Goal: Task Accomplishment & Management: Use online tool/utility

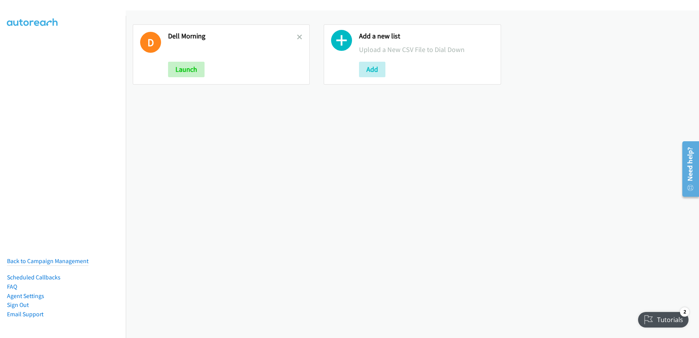
drag, startPoint x: 252, startPoint y: 13, endPoint x: 240, endPoint y: 14, distance: 12.1
click at [252, 13] on div "D Dell Morning Launch Add a new list Upload a New CSV File to Dial Down Add" at bounding box center [412, 54] width 573 height 88
drag, startPoint x: 369, startPoint y: 69, endPoint x: 502, endPoint y: 7, distance: 146.9
click at [369, 69] on button "Add" at bounding box center [372, 70] width 26 height 16
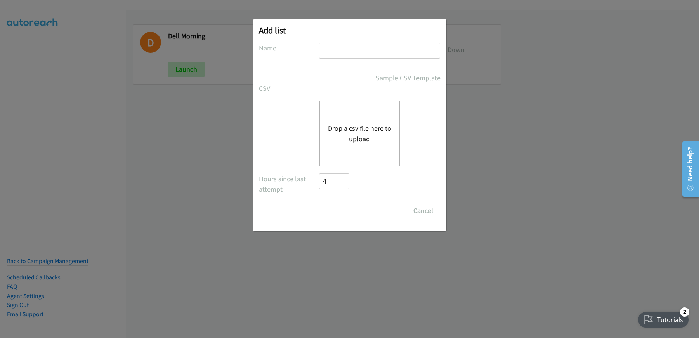
click at [366, 50] on input "text" at bounding box center [379, 51] width 121 height 16
type input "Dell"
click at [344, 135] on button "Drop a csv file here to upload" at bounding box center [360, 133] width 64 height 21
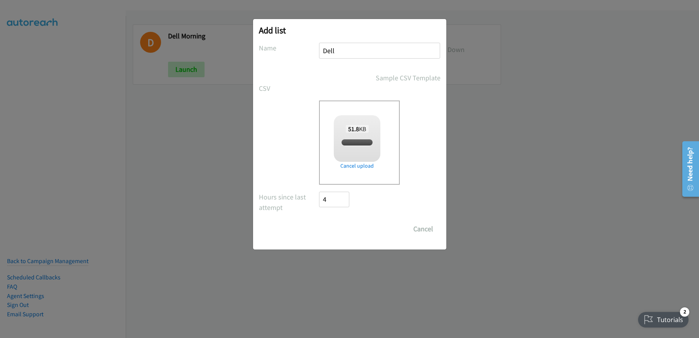
checkbox input "true"
click at [336, 227] on input "Save List" at bounding box center [339, 229] width 41 height 16
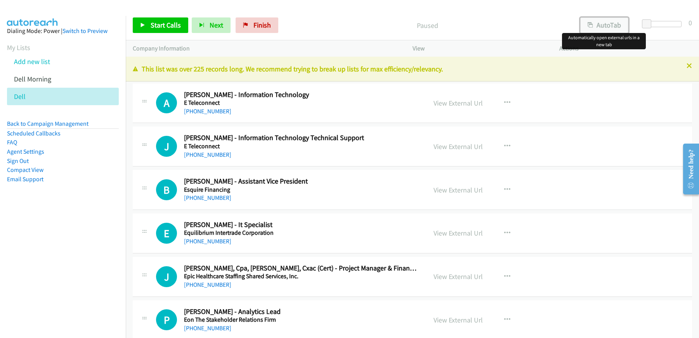
click at [600, 23] on button "AutoTab" at bounding box center [604, 25] width 48 height 16
click at [459, 104] on link "View External Url" at bounding box center [457, 103] width 49 height 9
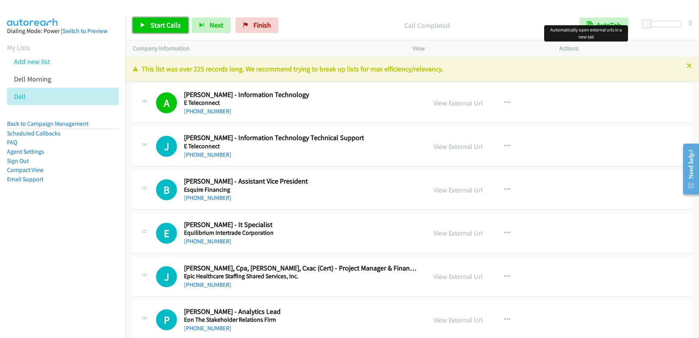
click at [149, 21] on link "Start Calls" at bounding box center [160, 25] width 55 height 16
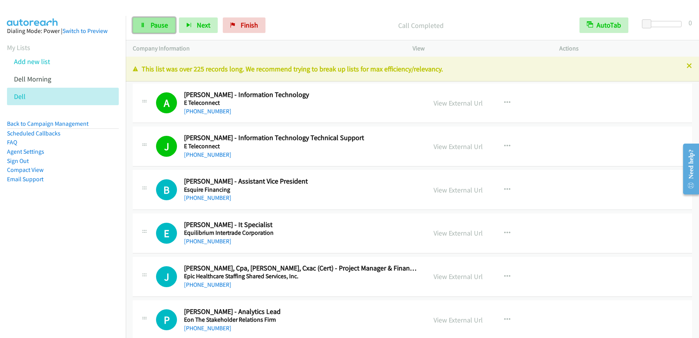
click at [162, 25] on span "Pause" at bounding box center [159, 25] width 17 height 9
click at [167, 32] on link "Start Calls" at bounding box center [160, 25] width 55 height 16
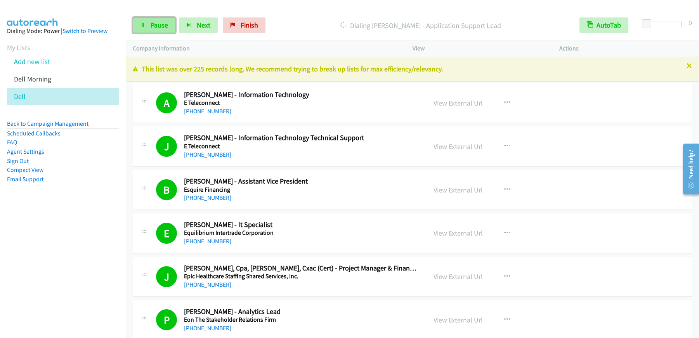
click at [166, 27] on span "Pause" at bounding box center [159, 25] width 17 height 9
click at [160, 27] on span "Start Calls" at bounding box center [166, 25] width 30 height 9
click at [166, 24] on span "Pause" at bounding box center [159, 25] width 17 height 9
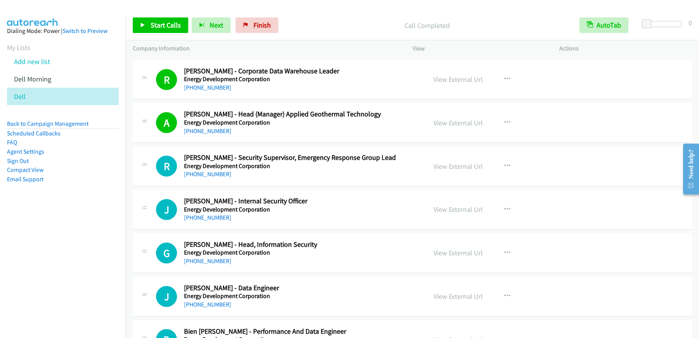
scroll to position [457, 0]
click at [457, 83] on link "View External Url" at bounding box center [457, 79] width 49 height 9
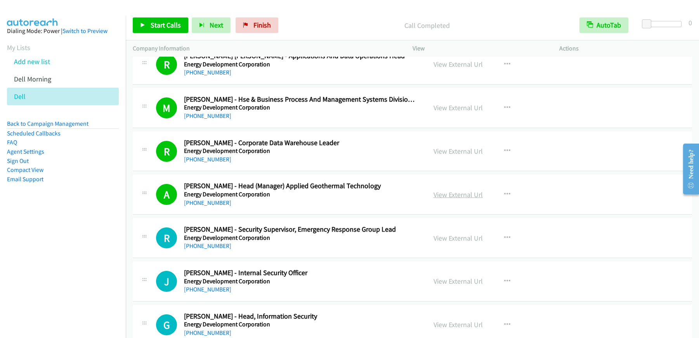
scroll to position [380, 0]
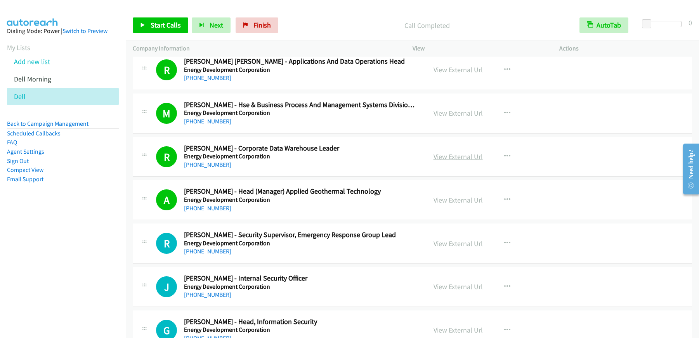
click at [462, 157] on link "View External Url" at bounding box center [457, 156] width 49 height 9
click at [170, 21] on span "Start Calls" at bounding box center [166, 25] width 30 height 9
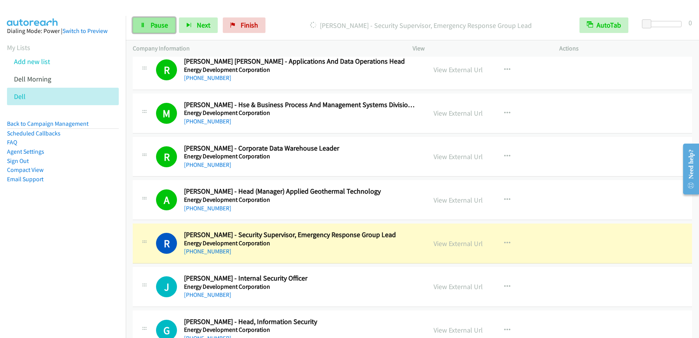
click at [158, 26] on span "Pause" at bounding box center [159, 25] width 17 height 9
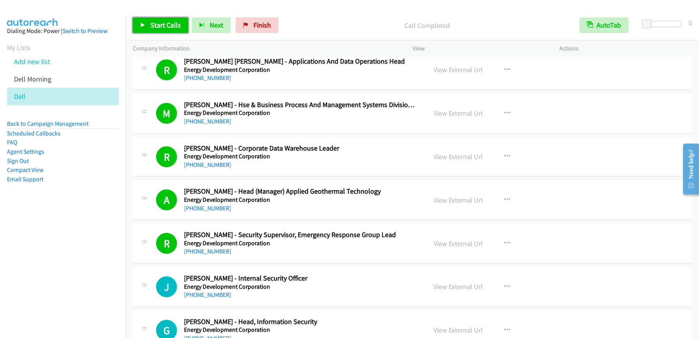
click at [164, 23] on span "Start Calls" at bounding box center [166, 25] width 30 height 9
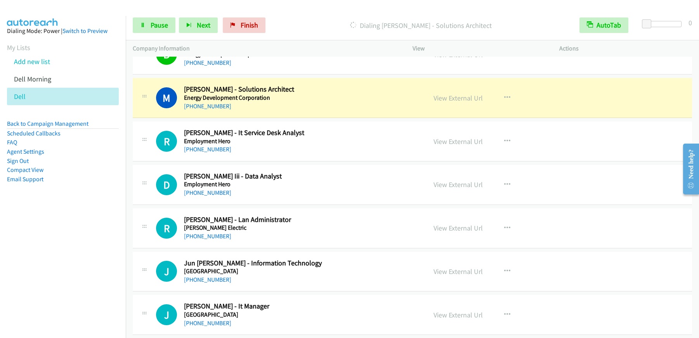
scroll to position [751, 0]
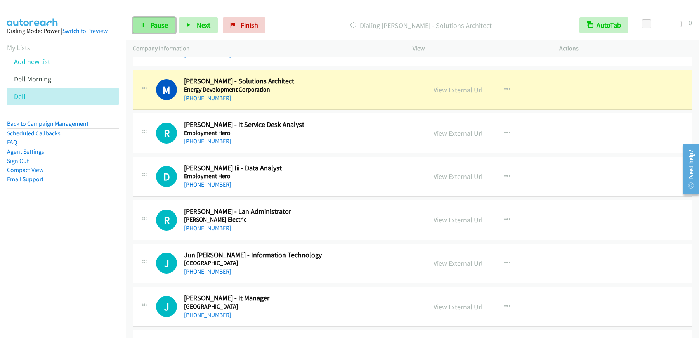
click at [145, 28] on icon at bounding box center [142, 25] width 5 height 5
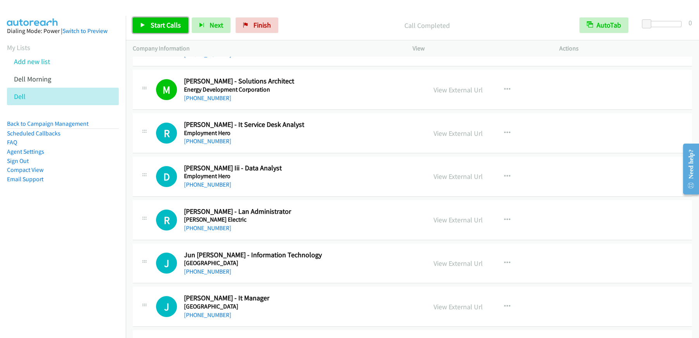
click at [163, 24] on span "Start Calls" at bounding box center [166, 25] width 30 height 9
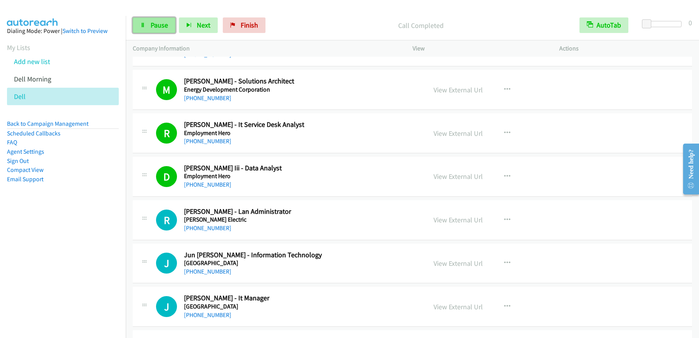
click at [159, 29] on span "Pause" at bounding box center [159, 25] width 17 height 9
click at [159, 29] on span "Start Calls" at bounding box center [166, 25] width 30 height 9
click at [151, 25] on span "Pause" at bounding box center [159, 25] width 17 height 9
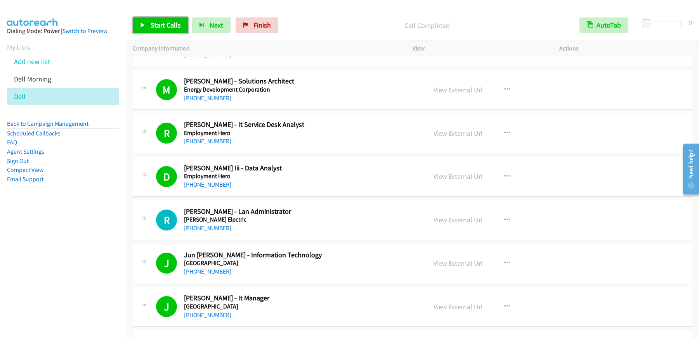
click at [163, 24] on span "Start Calls" at bounding box center [166, 25] width 30 height 9
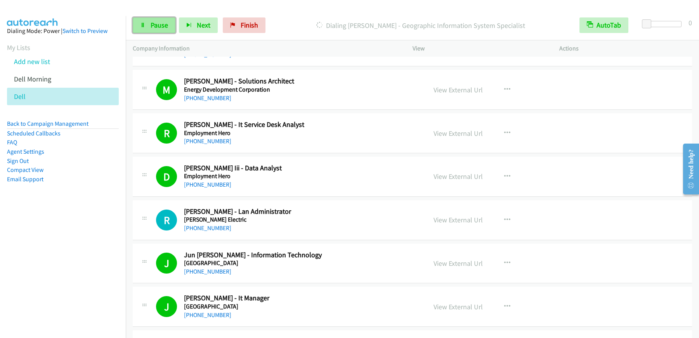
click at [161, 29] on link "Pause" at bounding box center [154, 25] width 43 height 16
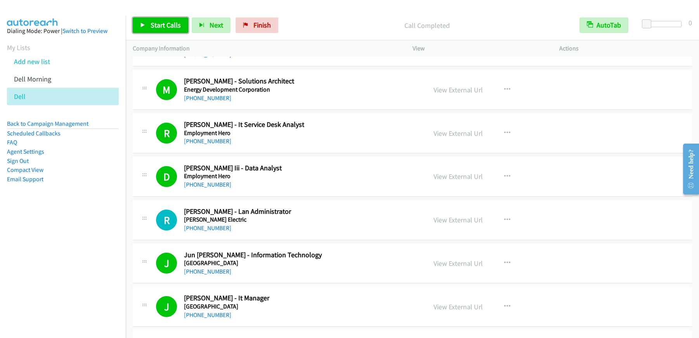
click at [175, 29] on span "Start Calls" at bounding box center [166, 25] width 30 height 9
click at [162, 25] on span "Pause" at bounding box center [159, 25] width 17 height 9
click at [165, 29] on link "Start Calls" at bounding box center [160, 25] width 55 height 16
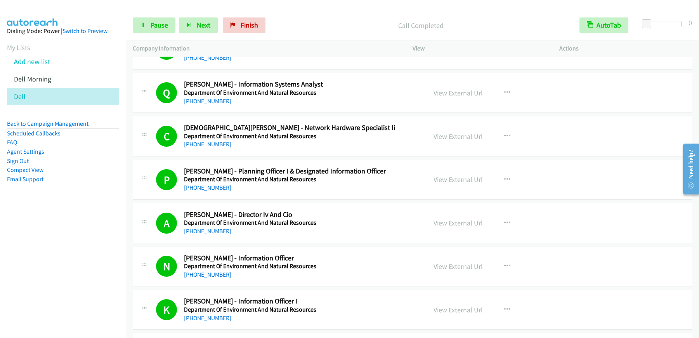
scroll to position [2398, 0]
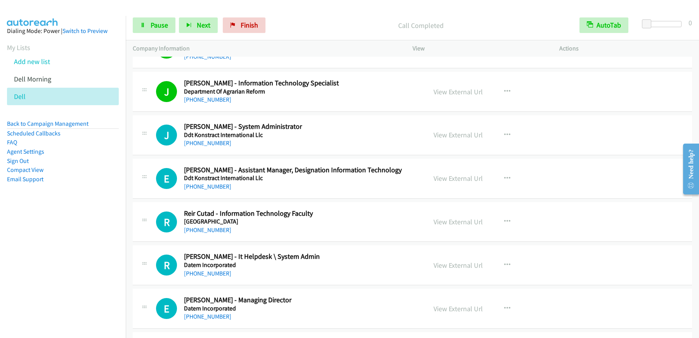
click at [156, 9] on div at bounding box center [346, 15] width 692 height 30
click at [142, 27] on icon at bounding box center [142, 25] width 5 height 5
click at [142, 28] on icon at bounding box center [142, 25] width 5 height 5
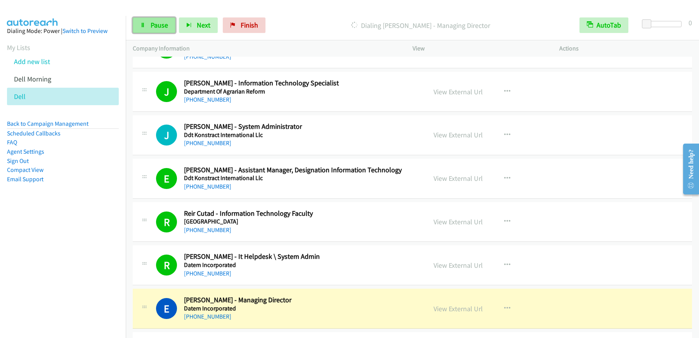
click at [163, 27] on span "Pause" at bounding box center [159, 25] width 17 height 9
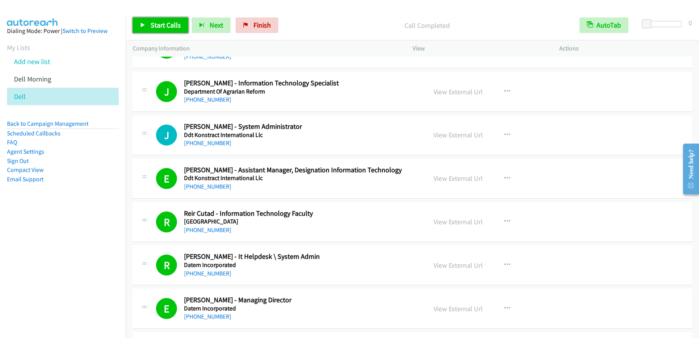
click at [158, 31] on link "Start Calls" at bounding box center [160, 25] width 55 height 16
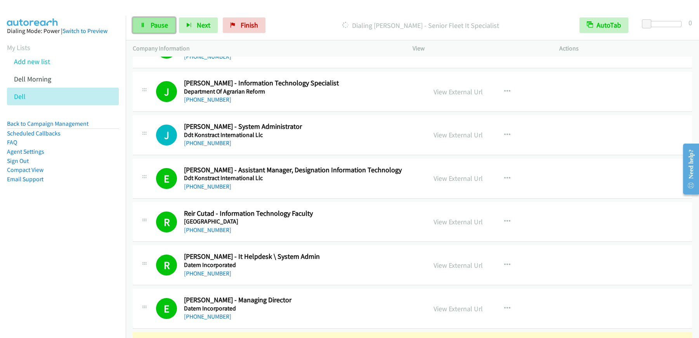
click at [160, 28] on span "Pause" at bounding box center [159, 25] width 17 height 9
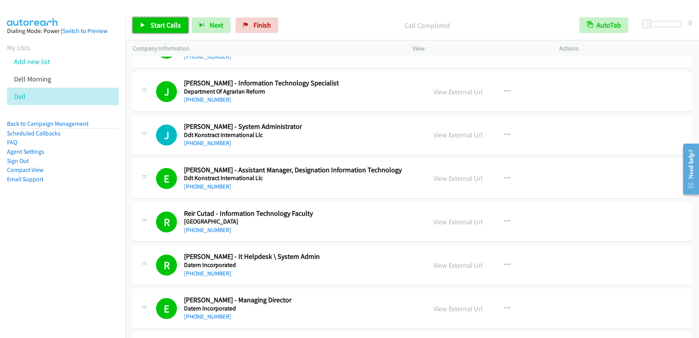
click at [156, 30] on link "Start Calls" at bounding box center [160, 25] width 55 height 16
click at [164, 26] on span "Pause" at bounding box center [159, 25] width 17 height 9
click at [164, 29] on span "Start Calls" at bounding box center [166, 25] width 30 height 9
click at [153, 29] on span "Pause" at bounding box center [159, 25] width 17 height 9
click at [171, 28] on span "Start Calls" at bounding box center [166, 25] width 30 height 9
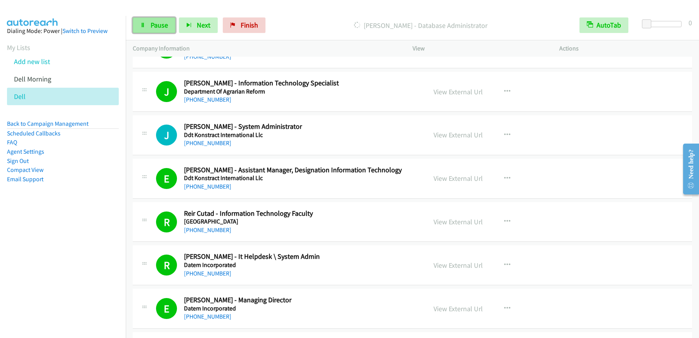
click at [164, 25] on span "Pause" at bounding box center [159, 25] width 17 height 9
click at [158, 28] on span "Start Calls" at bounding box center [166, 25] width 30 height 9
click at [153, 32] on link "Pause" at bounding box center [154, 25] width 43 height 16
click at [164, 31] on link "Start Calls" at bounding box center [160, 25] width 55 height 16
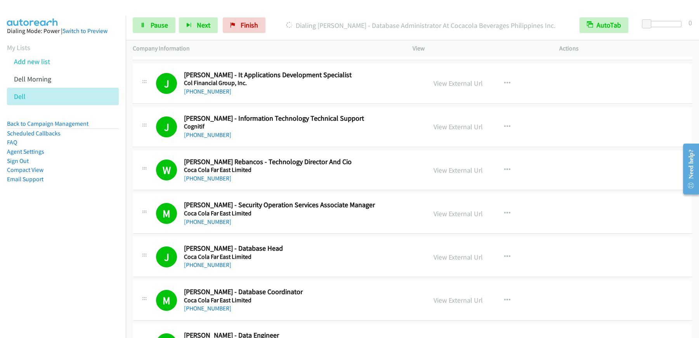
scroll to position [3888, 0]
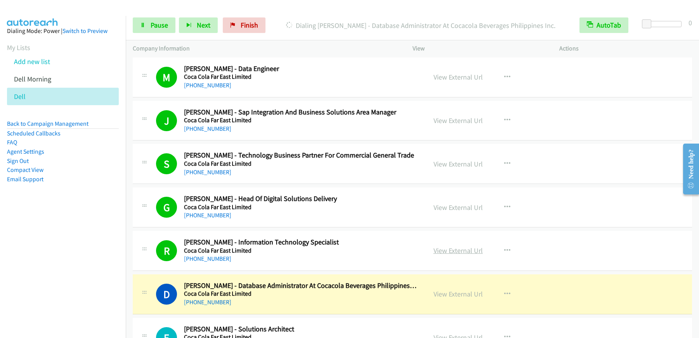
click at [457, 251] on link "View External Url" at bounding box center [457, 250] width 49 height 9
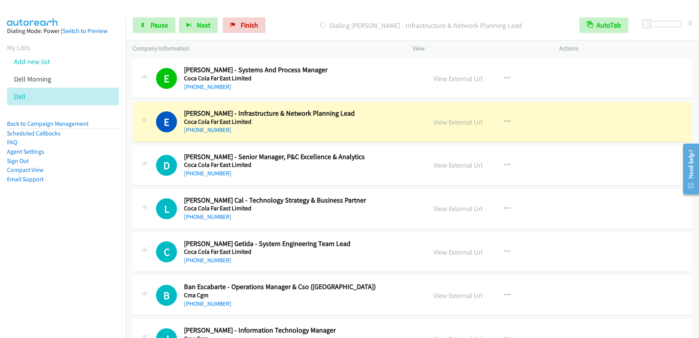
scroll to position [4229, 0]
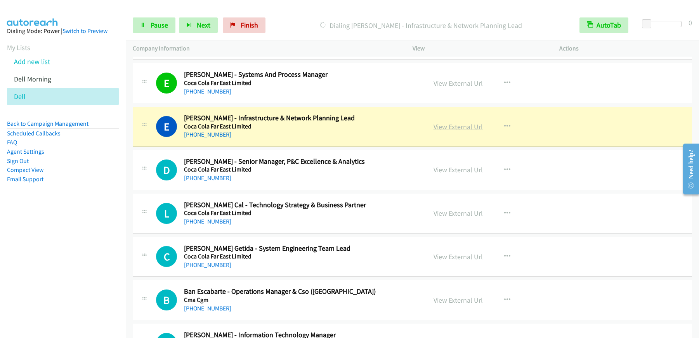
click at [459, 123] on link "View External Url" at bounding box center [457, 126] width 49 height 9
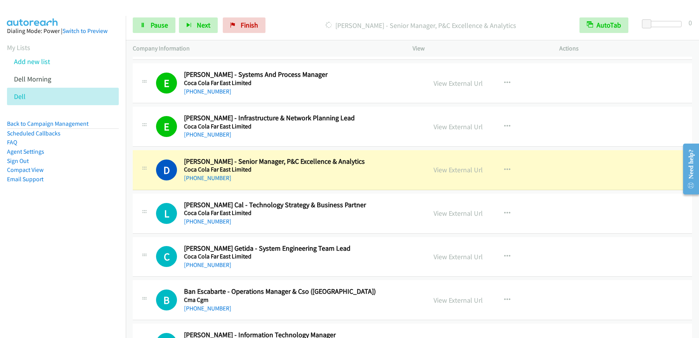
drag, startPoint x: 451, startPoint y: 174, endPoint x: 459, endPoint y: 164, distance: 13.2
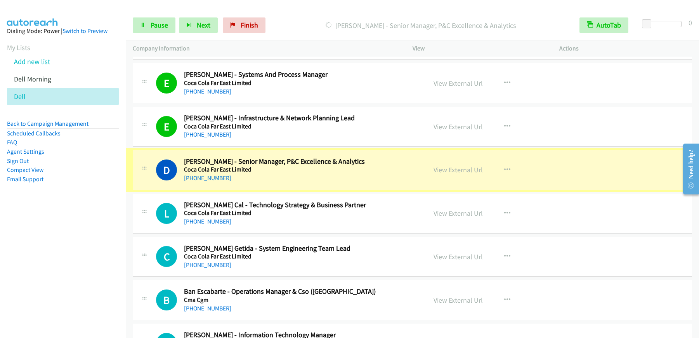
click at [461, 163] on div "View External Url View External Url Schedule/Manage Callback Start Calls Here R…" at bounding box center [503, 170] width 154 height 26
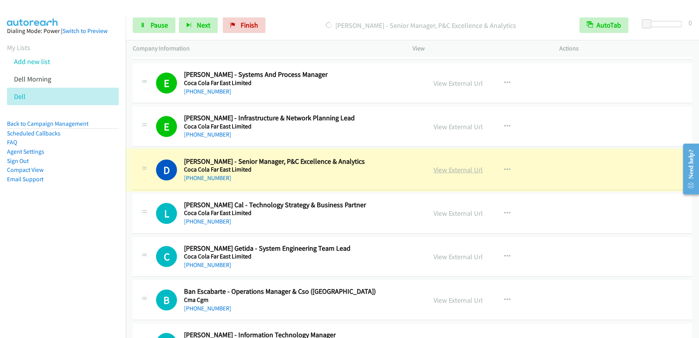
click at [456, 170] on link "View External Url" at bounding box center [457, 169] width 49 height 9
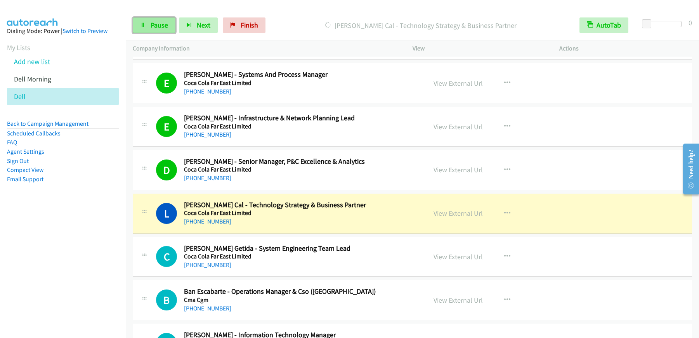
click at [156, 26] on span "Pause" at bounding box center [159, 25] width 17 height 9
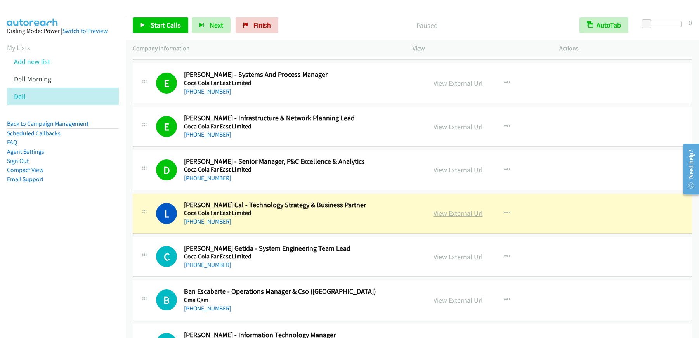
click at [445, 215] on link "View External Url" at bounding box center [457, 213] width 49 height 9
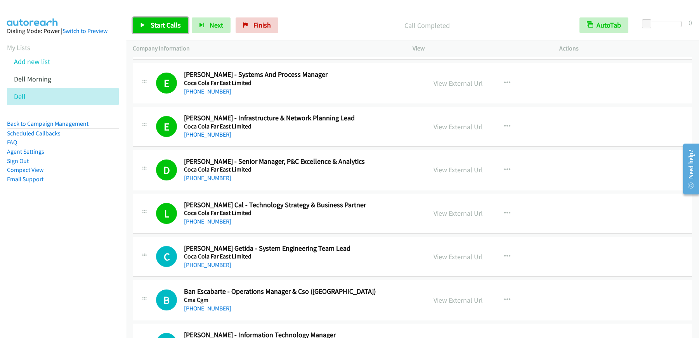
click at [166, 26] on span "Start Calls" at bounding box center [166, 25] width 30 height 9
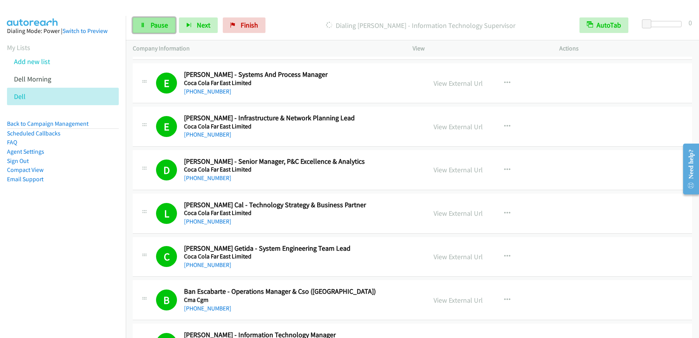
click at [165, 28] on span "Pause" at bounding box center [159, 25] width 17 height 9
click at [331, 25] on p "Call Completed" at bounding box center [427, 25] width 277 height 10
click at [156, 29] on span "Start Calls" at bounding box center [166, 25] width 30 height 9
click at [161, 23] on span "Pause" at bounding box center [159, 25] width 17 height 9
click at [170, 21] on span "Start Calls" at bounding box center [166, 25] width 30 height 9
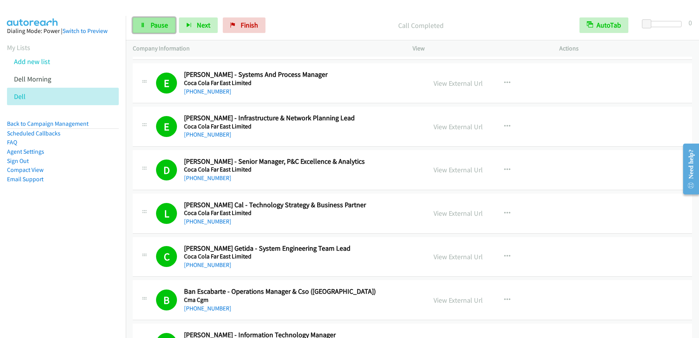
click at [154, 26] on span "Pause" at bounding box center [159, 25] width 17 height 9
click at [154, 26] on span "Start Calls" at bounding box center [166, 25] width 30 height 9
click at [159, 25] on span "Pause" at bounding box center [159, 25] width 17 height 9
click at [168, 33] on div "Start Calls Pause Next Finish Call Completed AutoTab AutoTab 0" at bounding box center [412, 25] width 573 height 30
click at [170, 28] on span "Start Calls" at bounding box center [166, 25] width 30 height 9
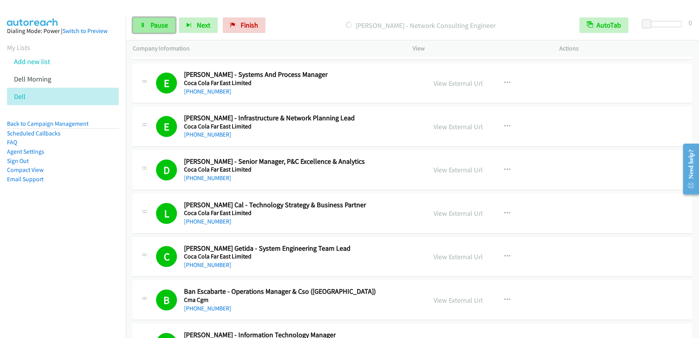
click at [154, 26] on span "Pause" at bounding box center [159, 25] width 17 height 9
drag, startPoint x: 153, startPoint y: 26, endPoint x: 155, endPoint y: 31, distance: 5.4
click at [153, 26] on span "Start Calls" at bounding box center [166, 25] width 30 height 9
click at [158, 25] on span "Pause" at bounding box center [159, 25] width 17 height 9
click at [170, 28] on span "Start Calls" at bounding box center [166, 25] width 30 height 9
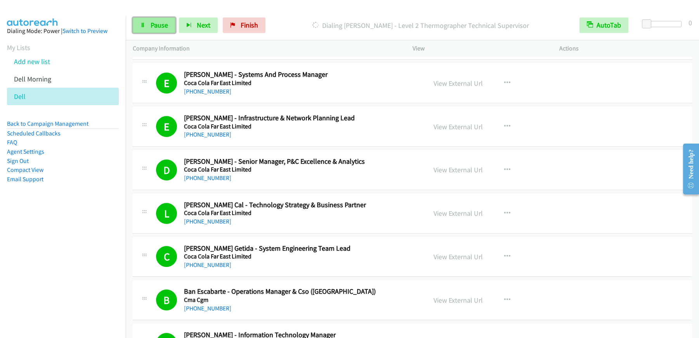
click at [153, 29] on link "Pause" at bounding box center [154, 25] width 43 height 16
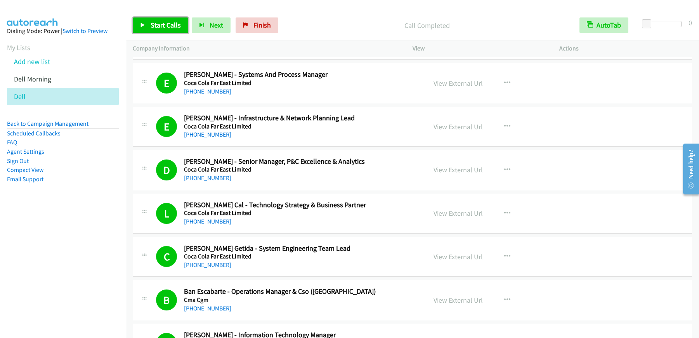
click at [162, 26] on span "Start Calls" at bounding box center [166, 25] width 30 height 9
click at [165, 28] on span "Pause" at bounding box center [159, 25] width 17 height 9
click at [165, 27] on span "Start Calls" at bounding box center [166, 25] width 30 height 9
click at [165, 29] on link "Pause" at bounding box center [154, 25] width 43 height 16
click at [166, 30] on link "Start Calls" at bounding box center [160, 25] width 55 height 16
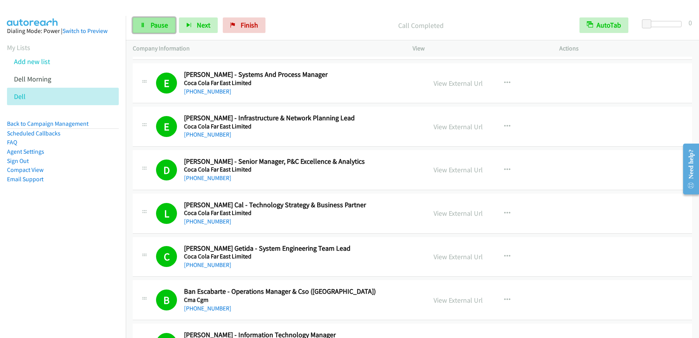
click at [165, 28] on span "Pause" at bounding box center [159, 25] width 17 height 9
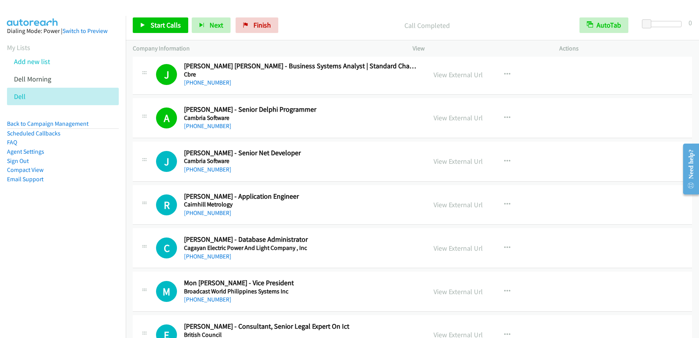
scroll to position [7965, 0]
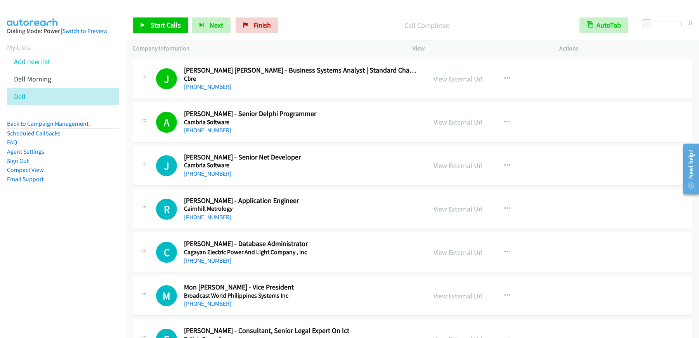
click at [466, 78] on link "View External Url" at bounding box center [457, 79] width 49 height 9
click at [263, 23] on span "Finish" at bounding box center [261, 25] width 17 height 9
